Goal: Transaction & Acquisition: Purchase product/service

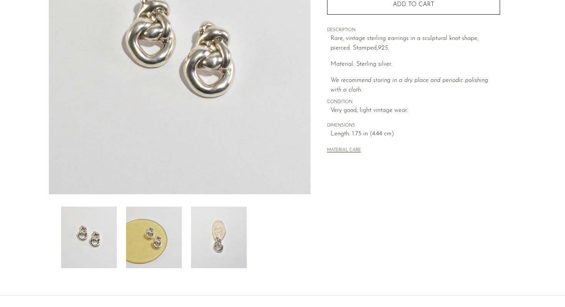
scroll to position [175, 0]
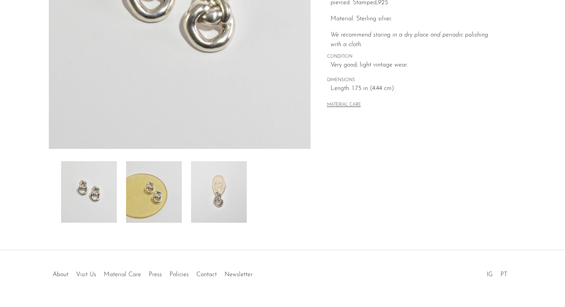
click at [166, 193] on img at bounding box center [154, 191] width 56 height 61
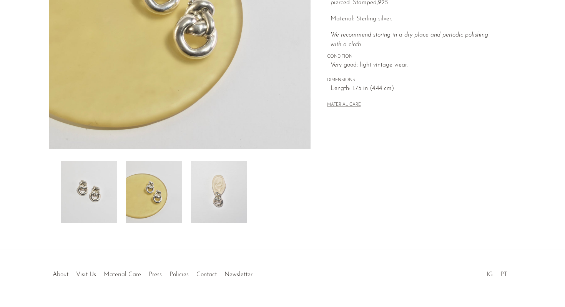
click at [214, 185] on img at bounding box center [219, 191] width 56 height 61
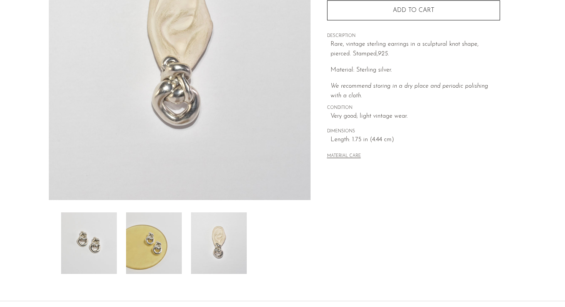
scroll to position [123, 0]
